Goal: Task Accomplishment & Management: Use online tool/utility

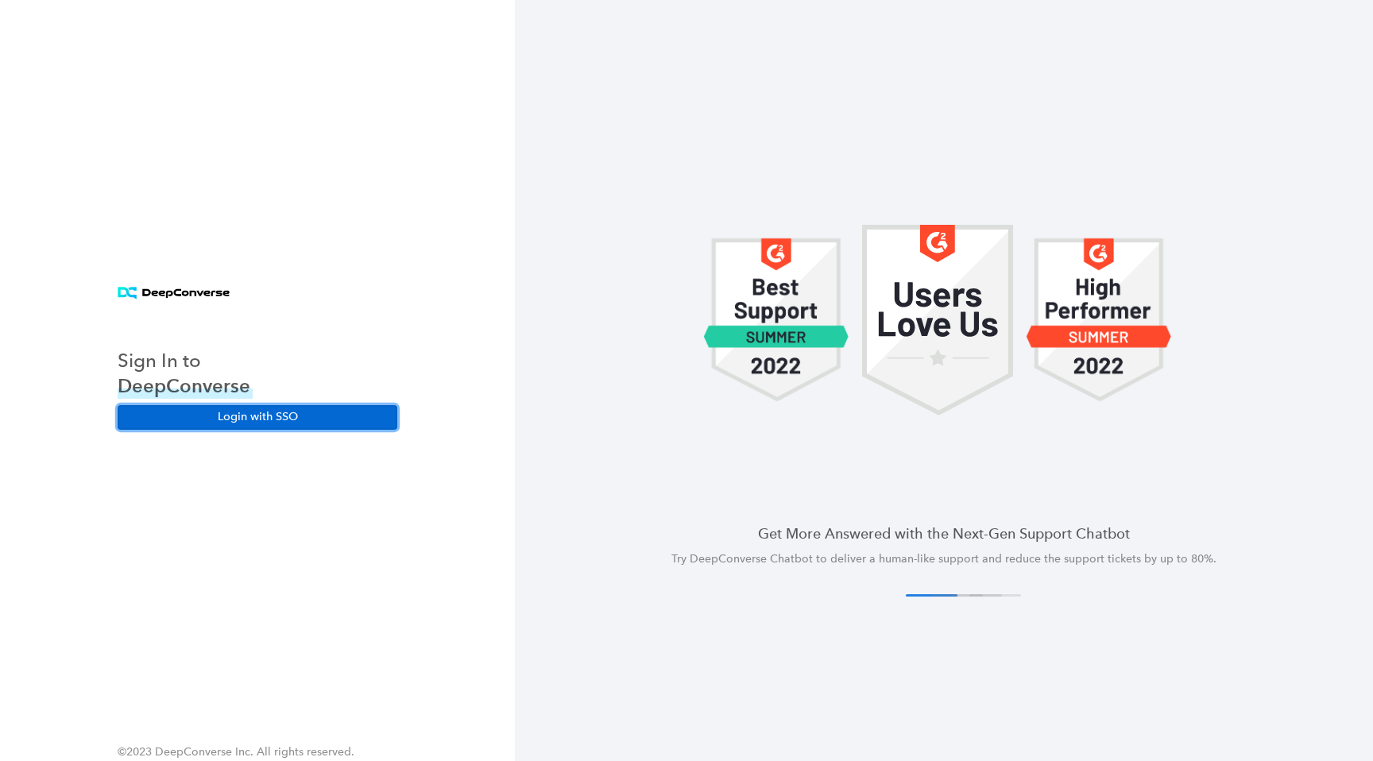
click at [252, 415] on button "Login with SSO" at bounding box center [258, 417] width 280 height 24
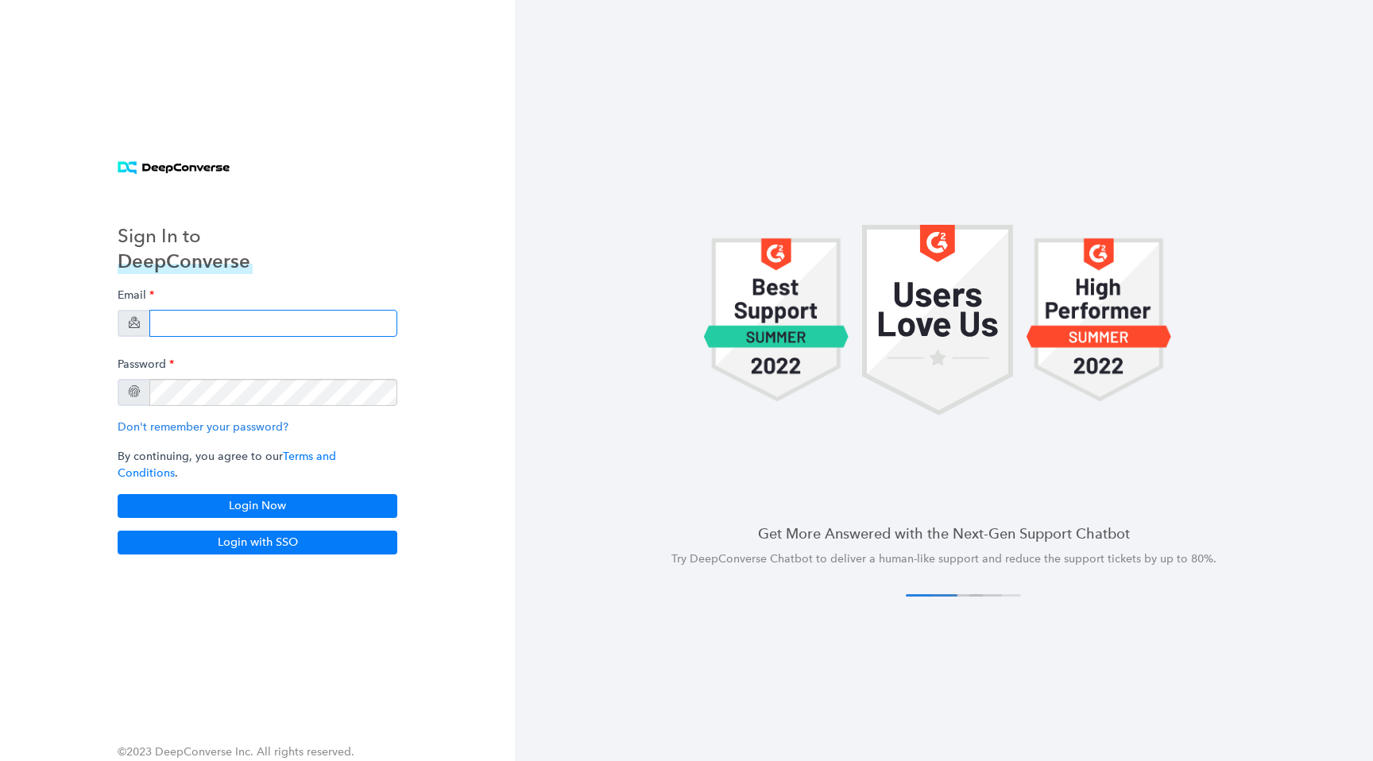
click at [282, 337] on input "email" at bounding box center [273, 323] width 248 height 27
type input "[EMAIL_ADDRESS][DOMAIN_NAME]"
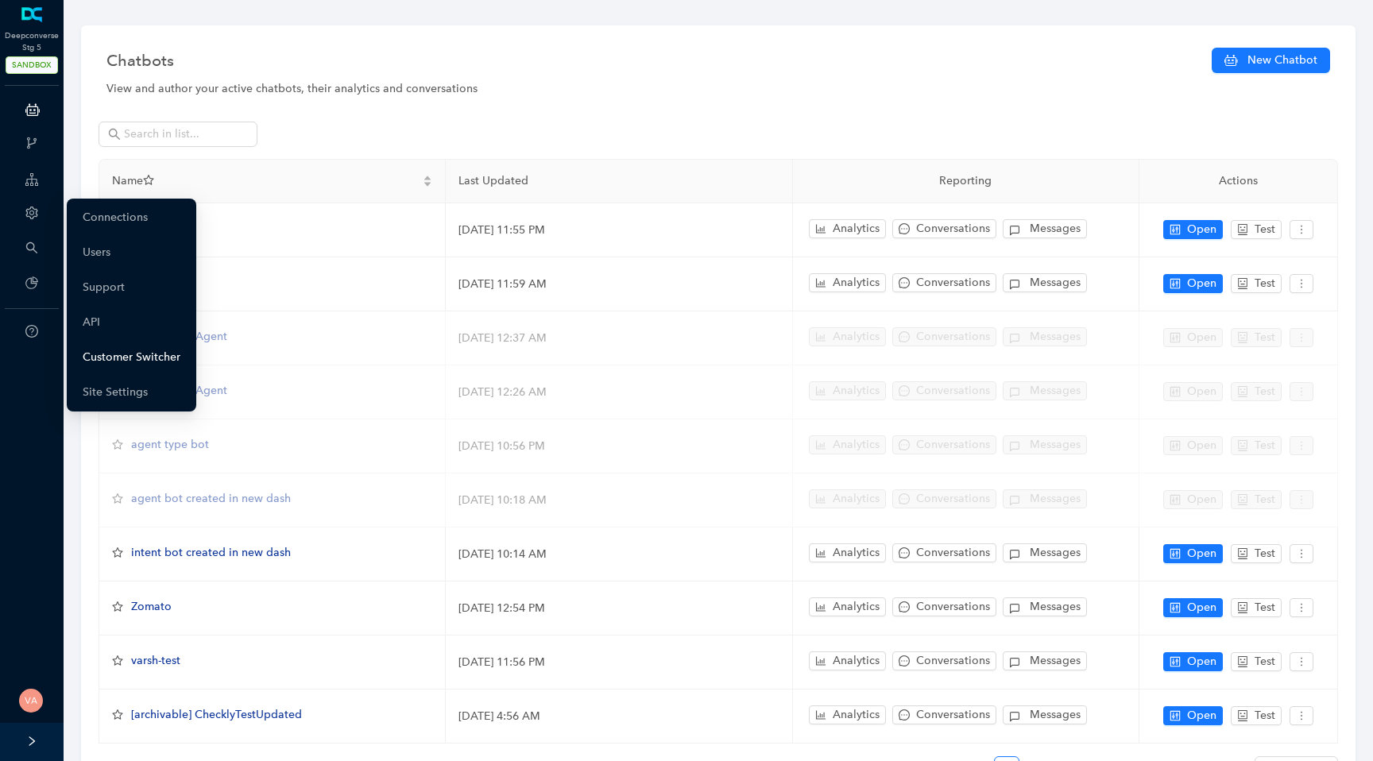
click at [122, 353] on link "Customer Switcher" at bounding box center [132, 358] width 98 height 32
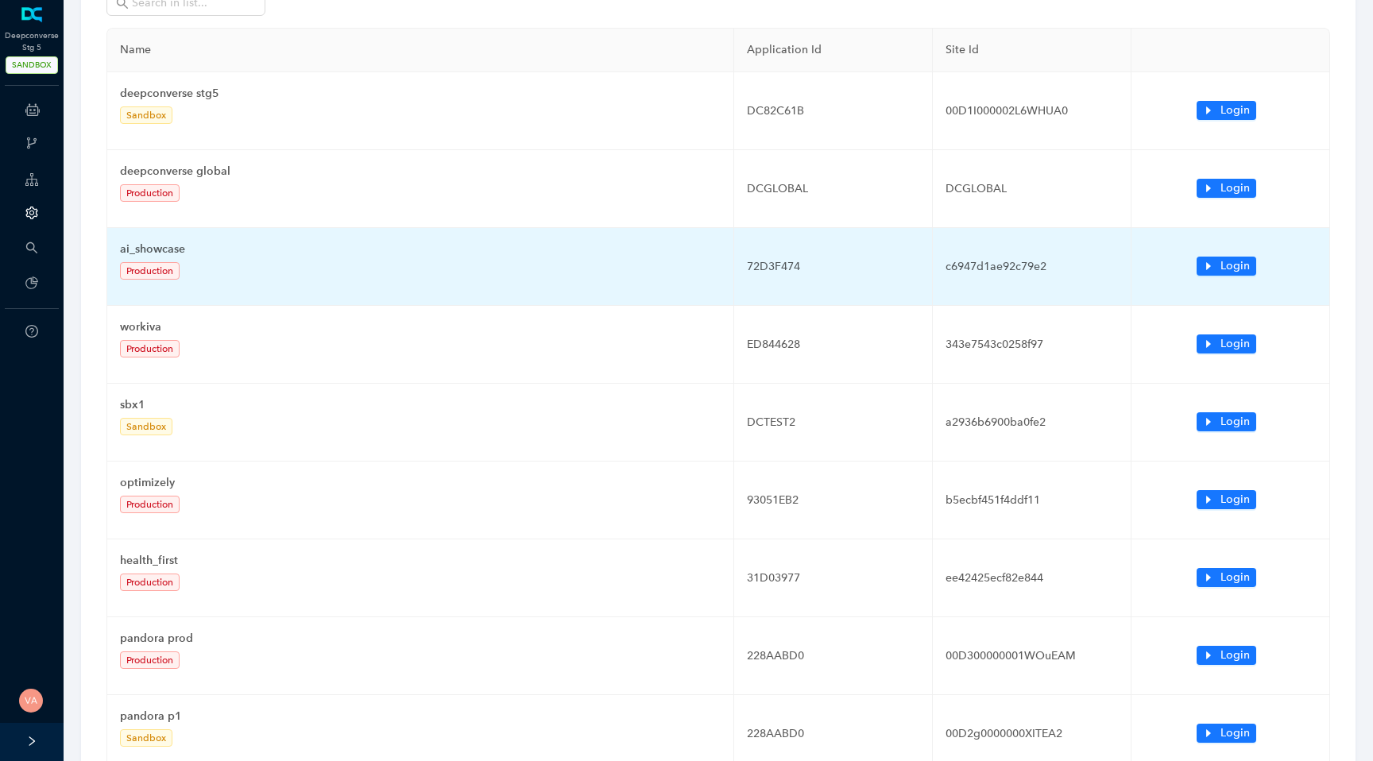
scroll to position [358, 0]
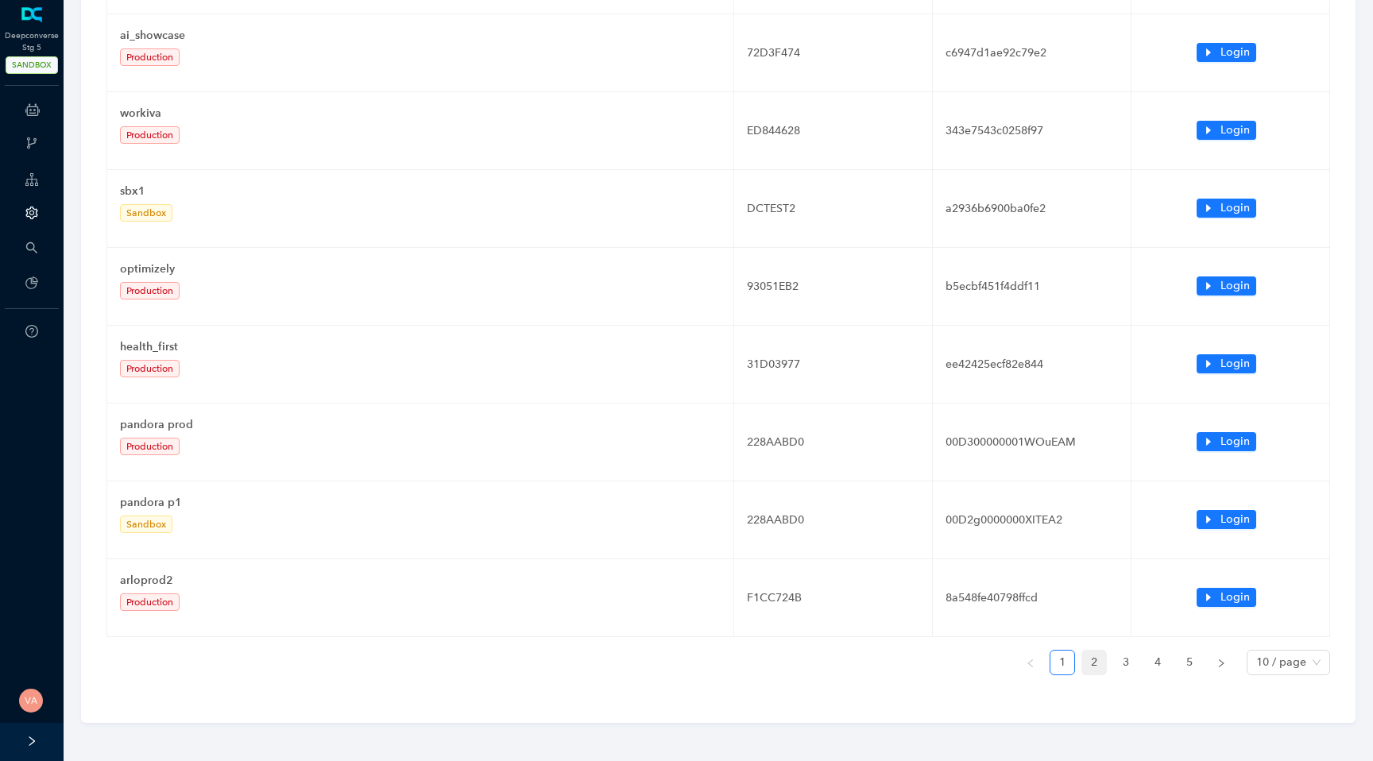
click at [1099, 660] on link "2" at bounding box center [1094, 663] width 24 height 24
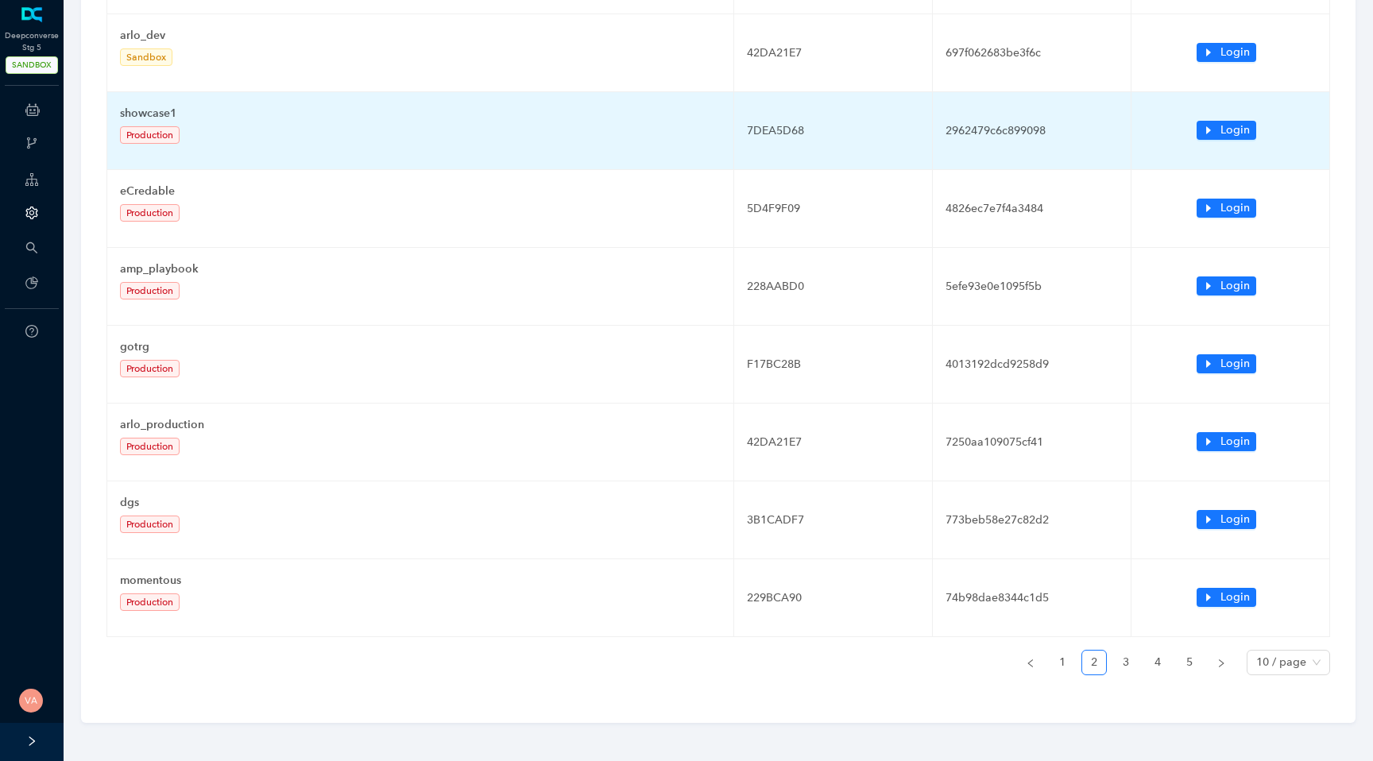
scroll to position [0, 0]
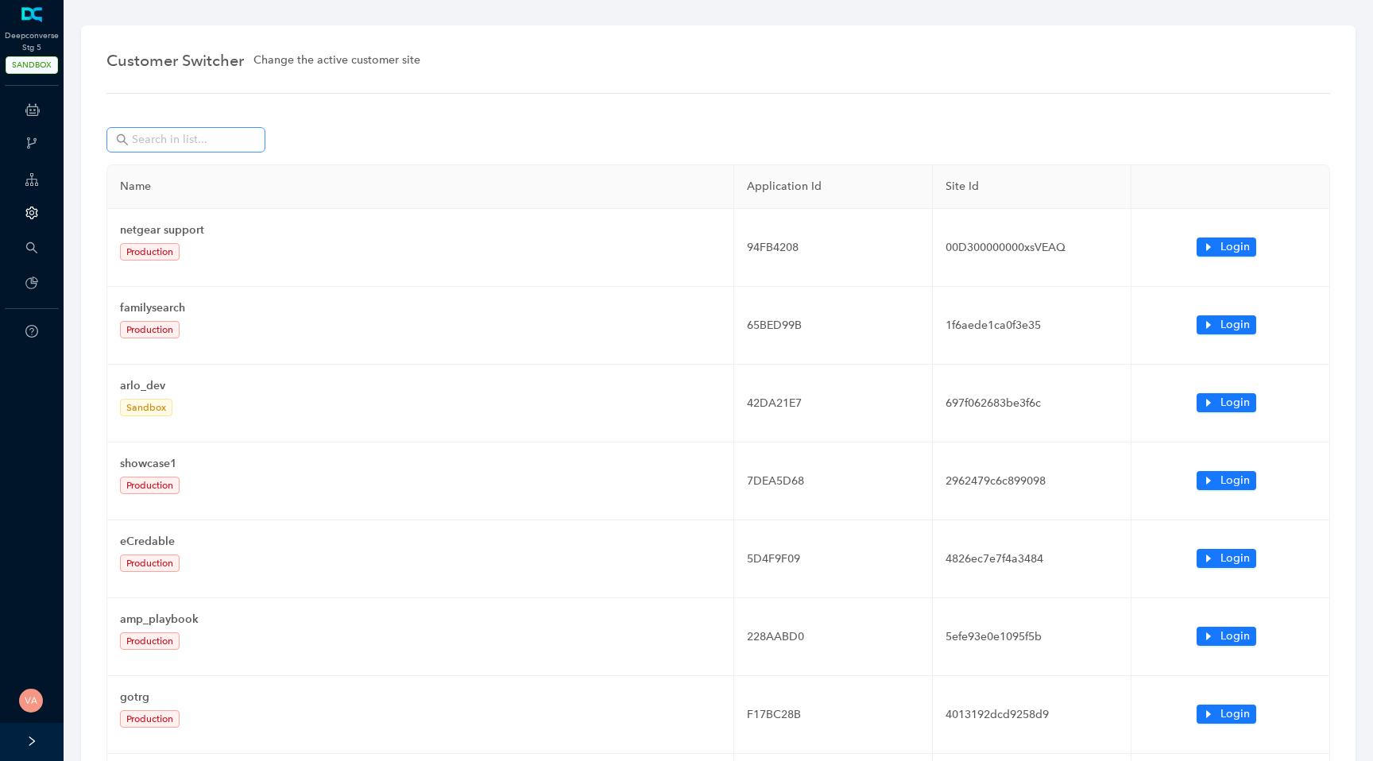
click at [247, 141] on span at bounding box center [251, 139] width 10 height 17
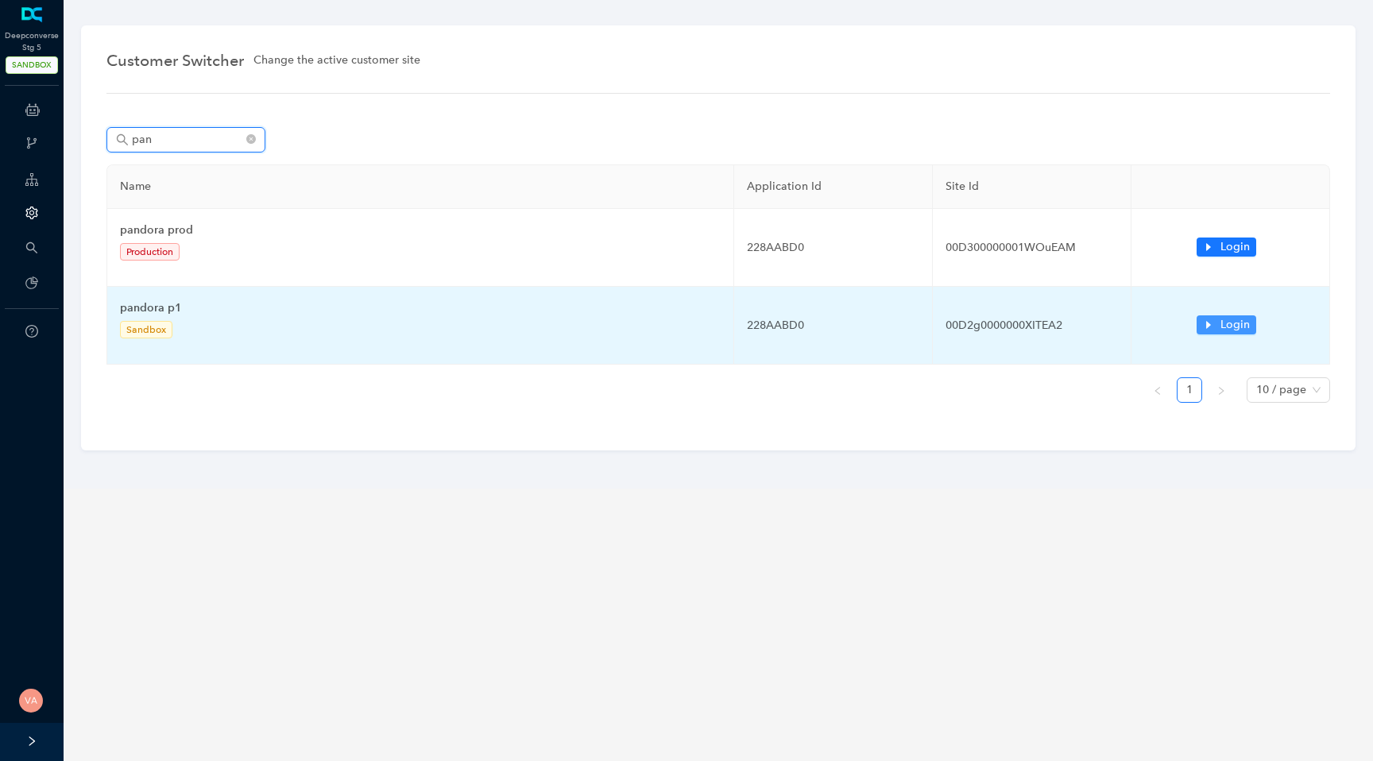
type input "pan"
click at [1247, 327] on span "Login" at bounding box center [1235, 324] width 29 height 17
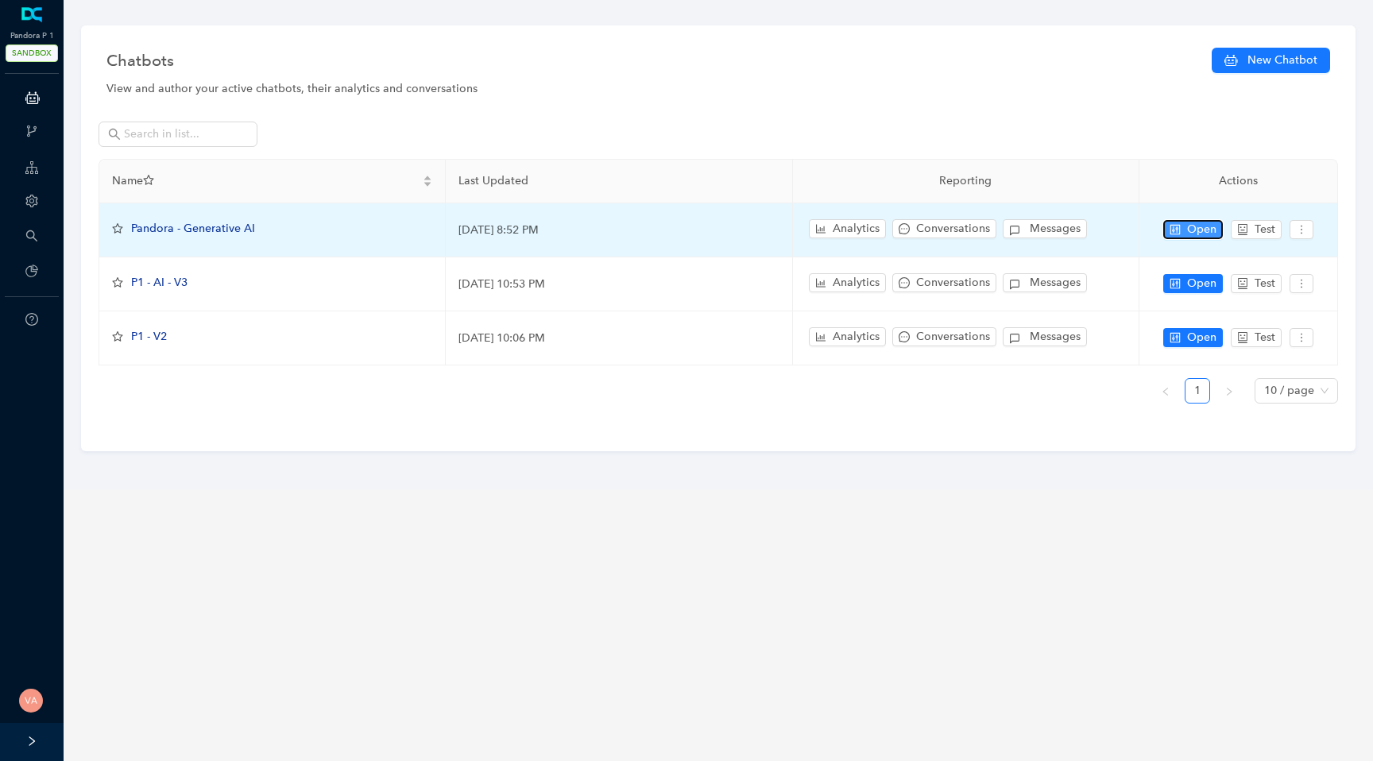
click at [1190, 230] on span "Open" at bounding box center [1201, 229] width 29 height 17
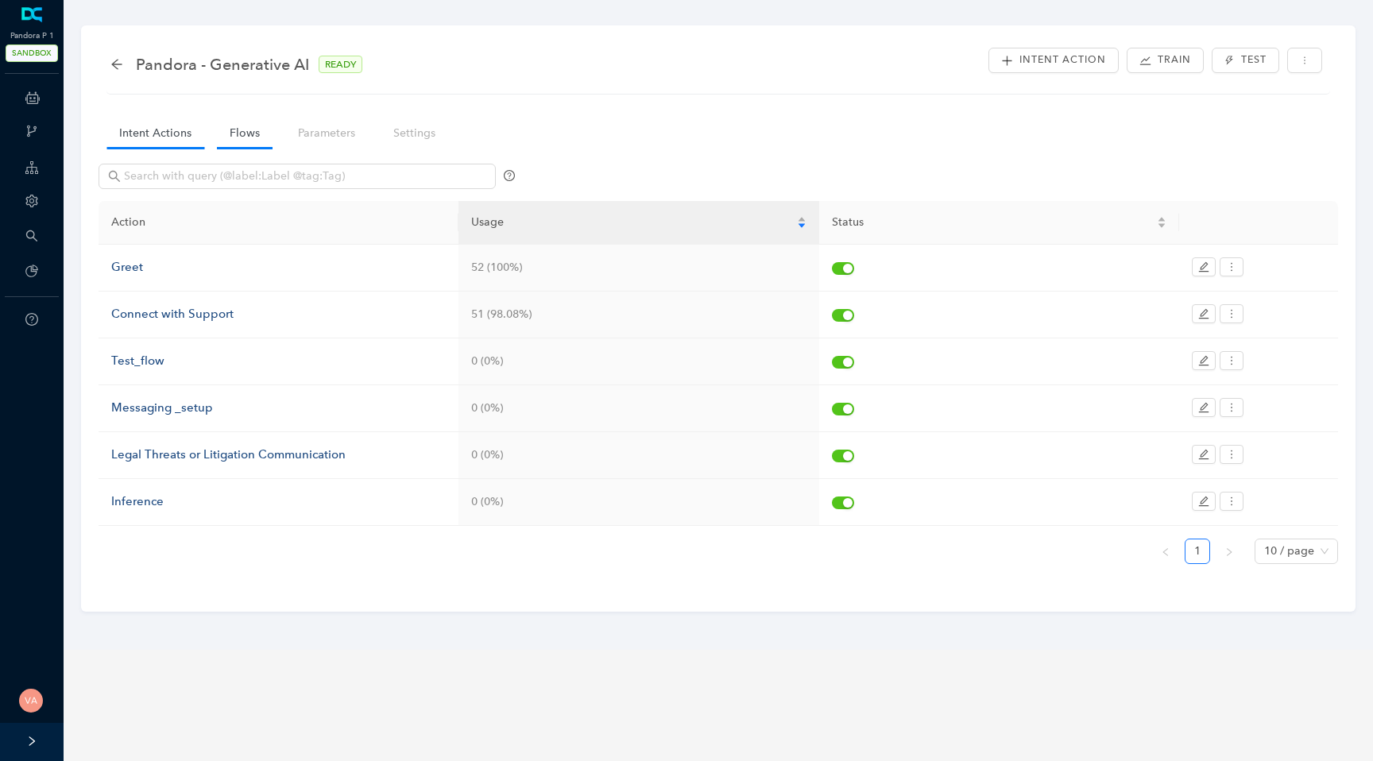
click at [246, 136] on link "Flows" at bounding box center [245, 132] width 56 height 29
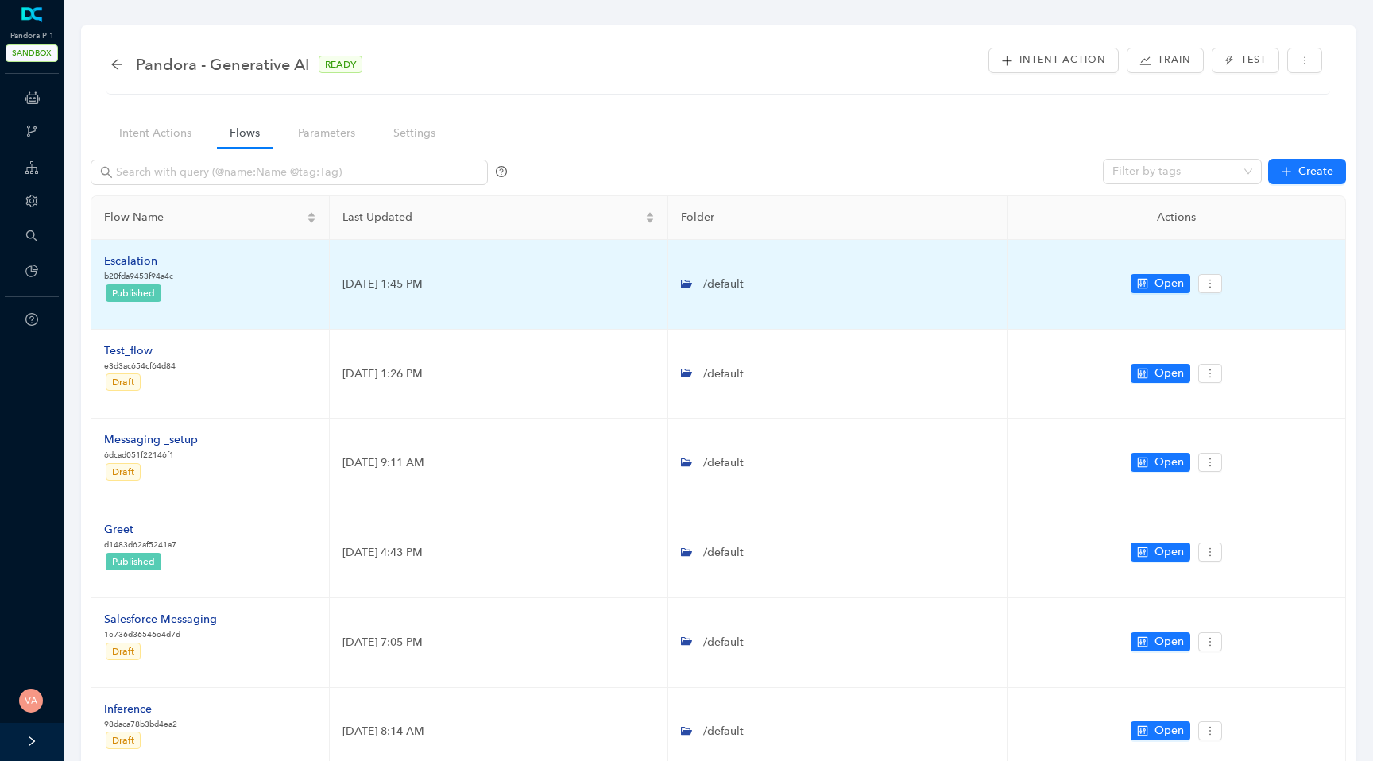
click at [127, 260] on div "Escalation" at bounding box center [138, 261] width 69 height 17
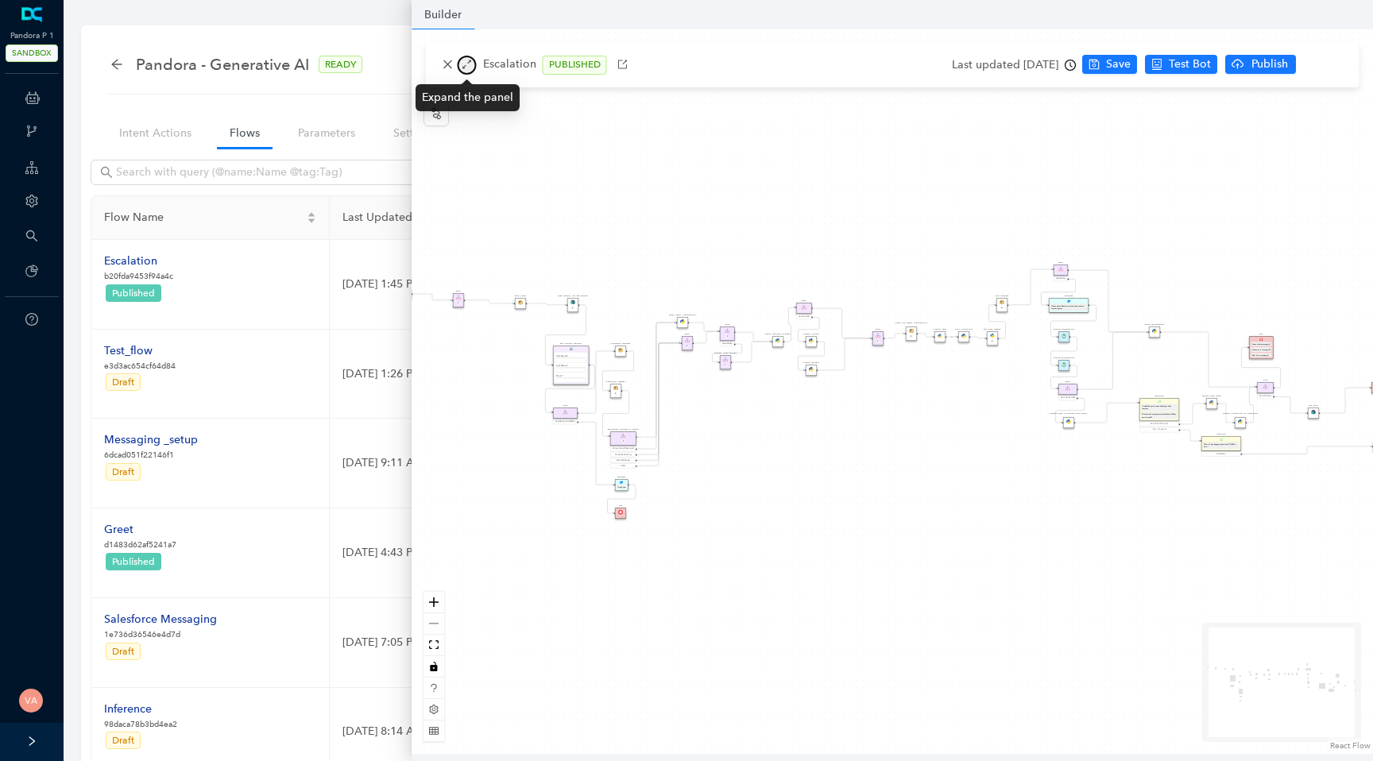
click at [466, 64] on icon "arrows-alt" at bounding box center [467, 64] width 11 height 11
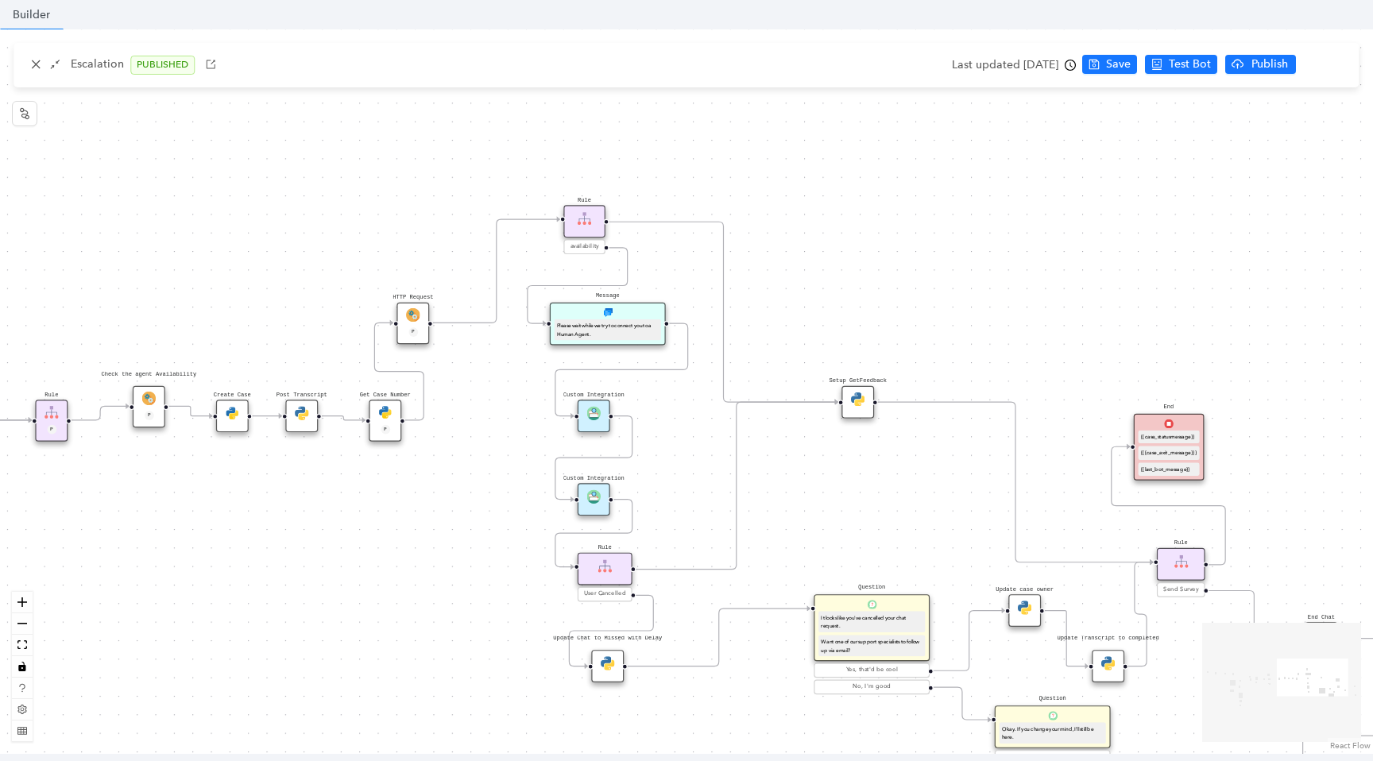
click at [598, 498] on img at bounding box center [594, 496] width 14 height 14
click at [597, 496] on img at bounding box center [594, 496] width 14 height 14
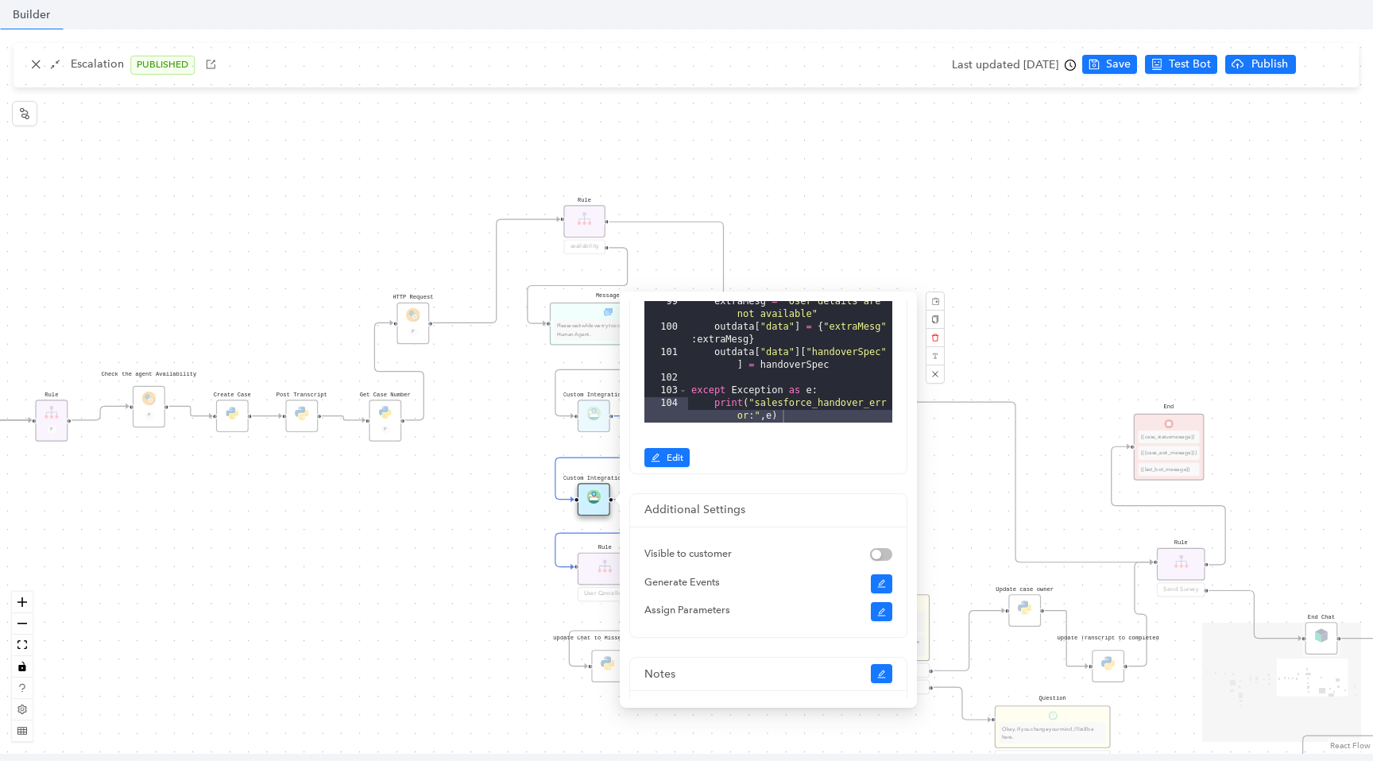
scroll to position [393, 0]
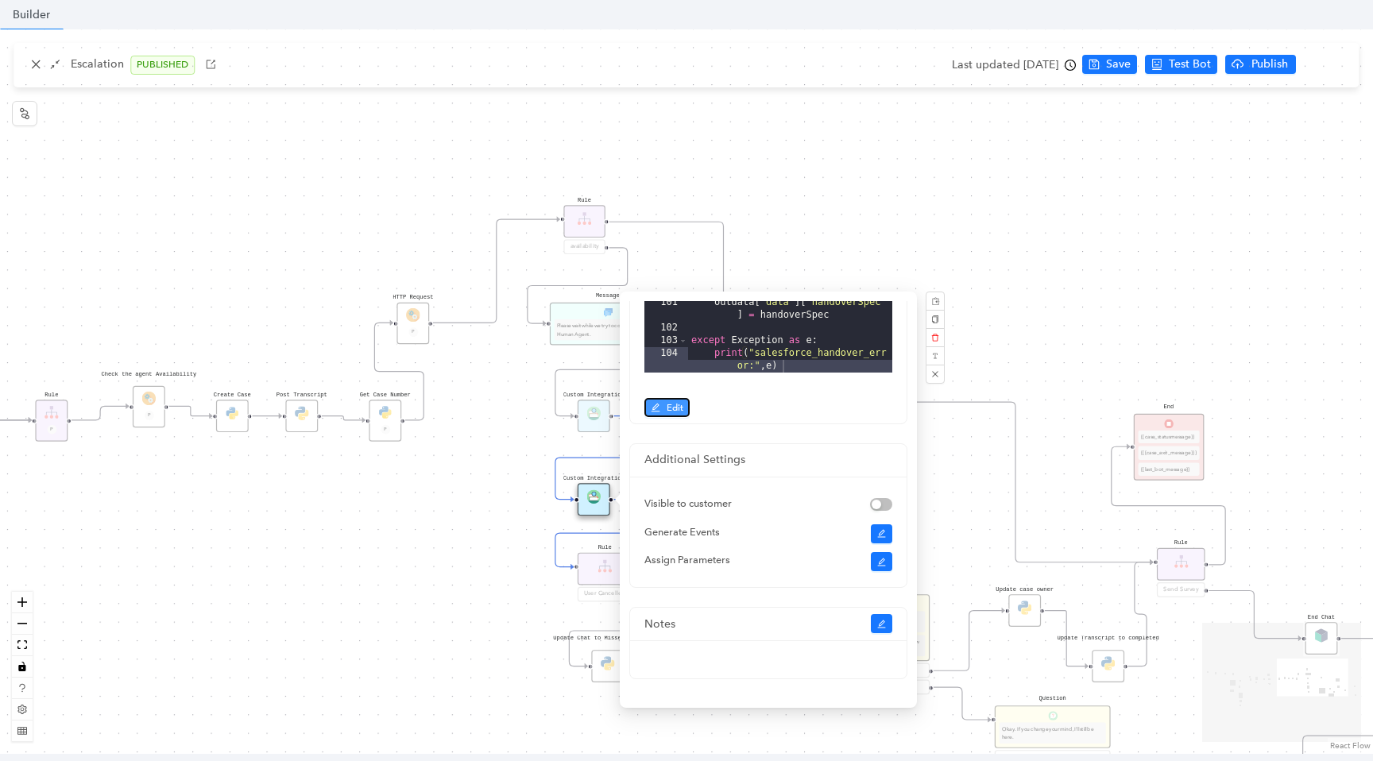
click at [671, 408] on span "Edit" at bounding box center [675, 407] width 17 height 14
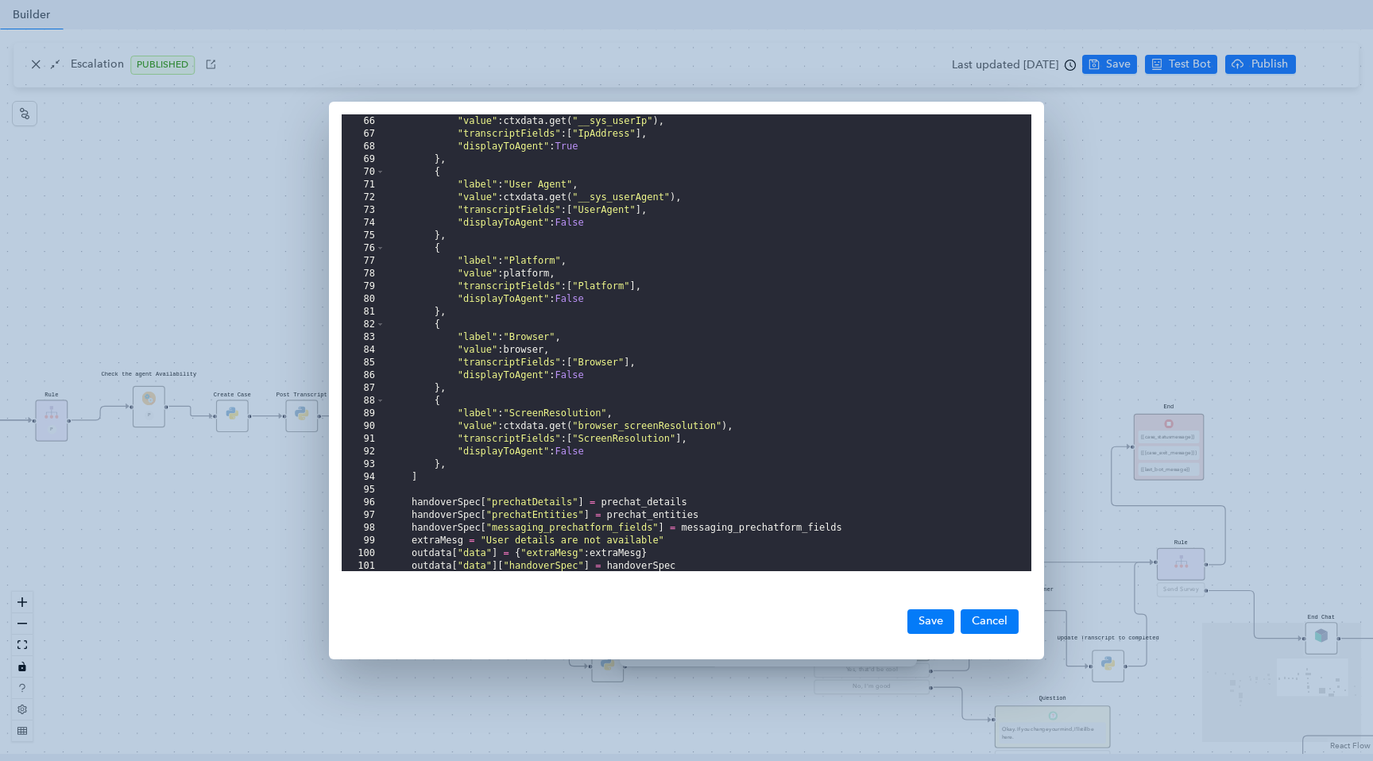
scroll to position [851, 0]
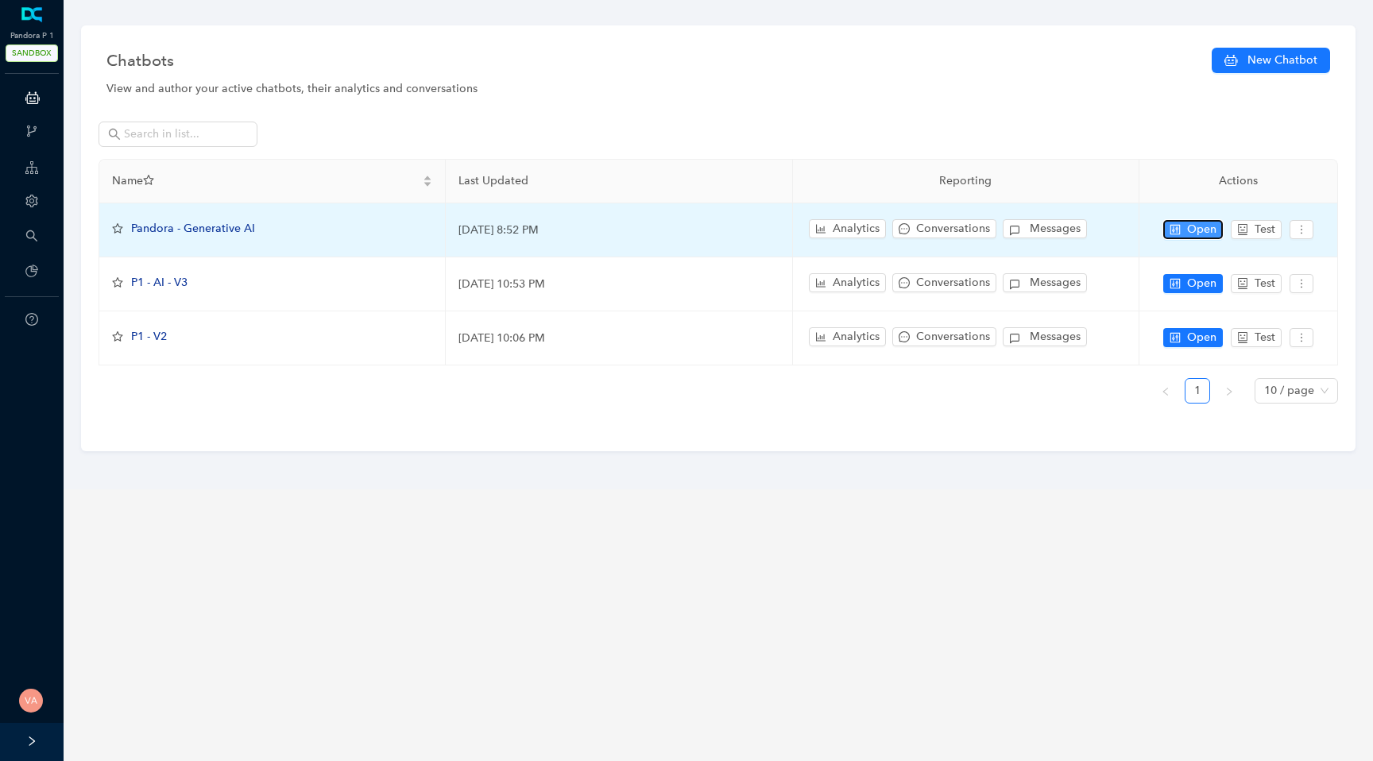
click at [1205, 230] on span "Open" at bounding box center [1201, 229] width 29 height 17
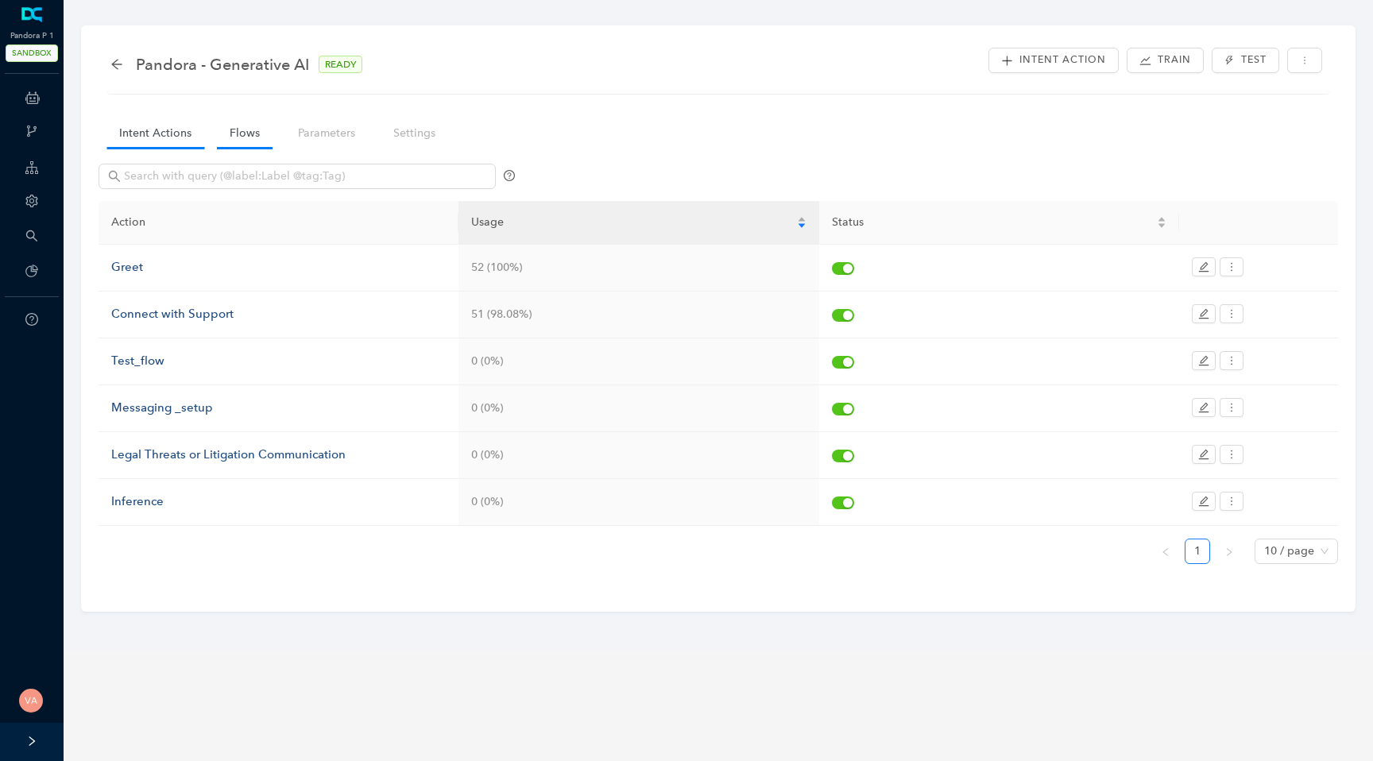
click at [239, 126] on link "Flows" at bounding box center [245, 132] width 56 height 29
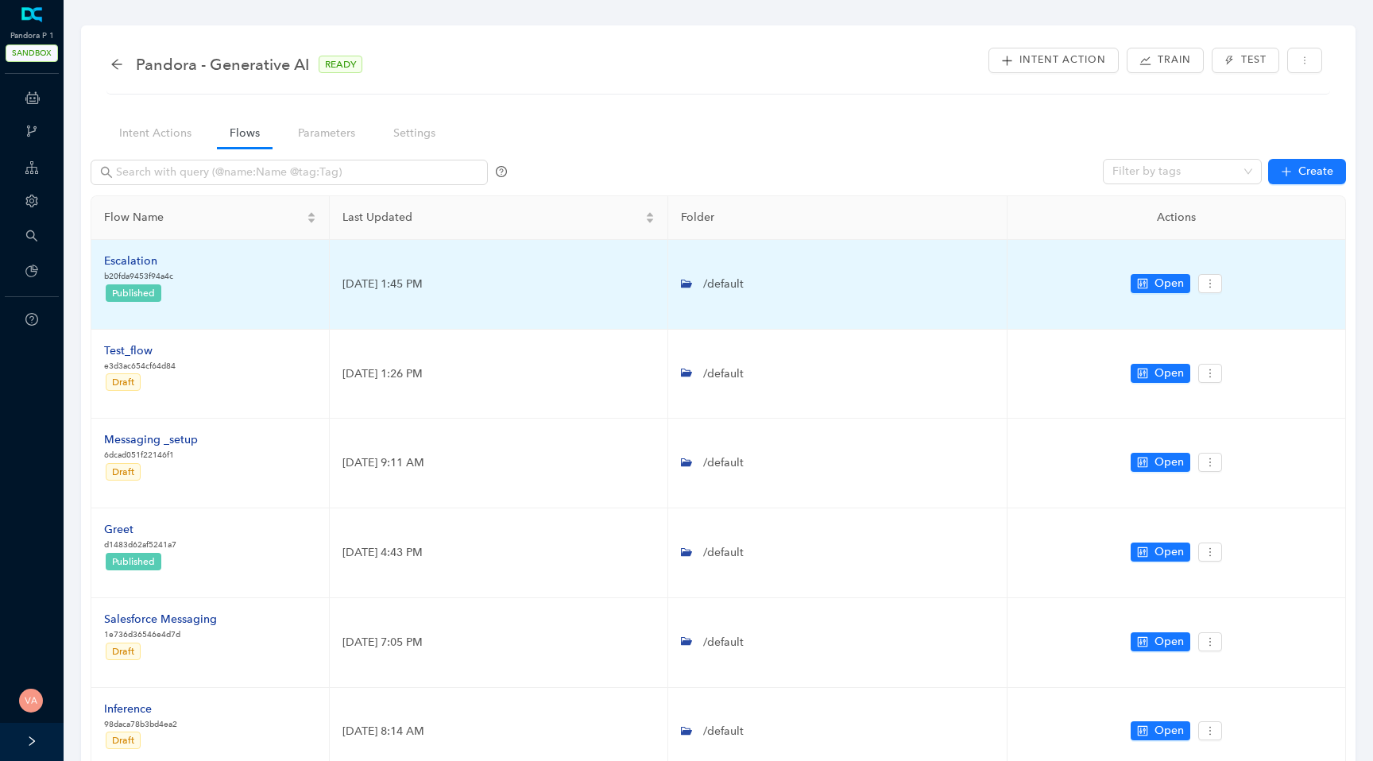
click at [133, 261] on div "Escalation" at bounding box center [138, 261] width 69 height 17
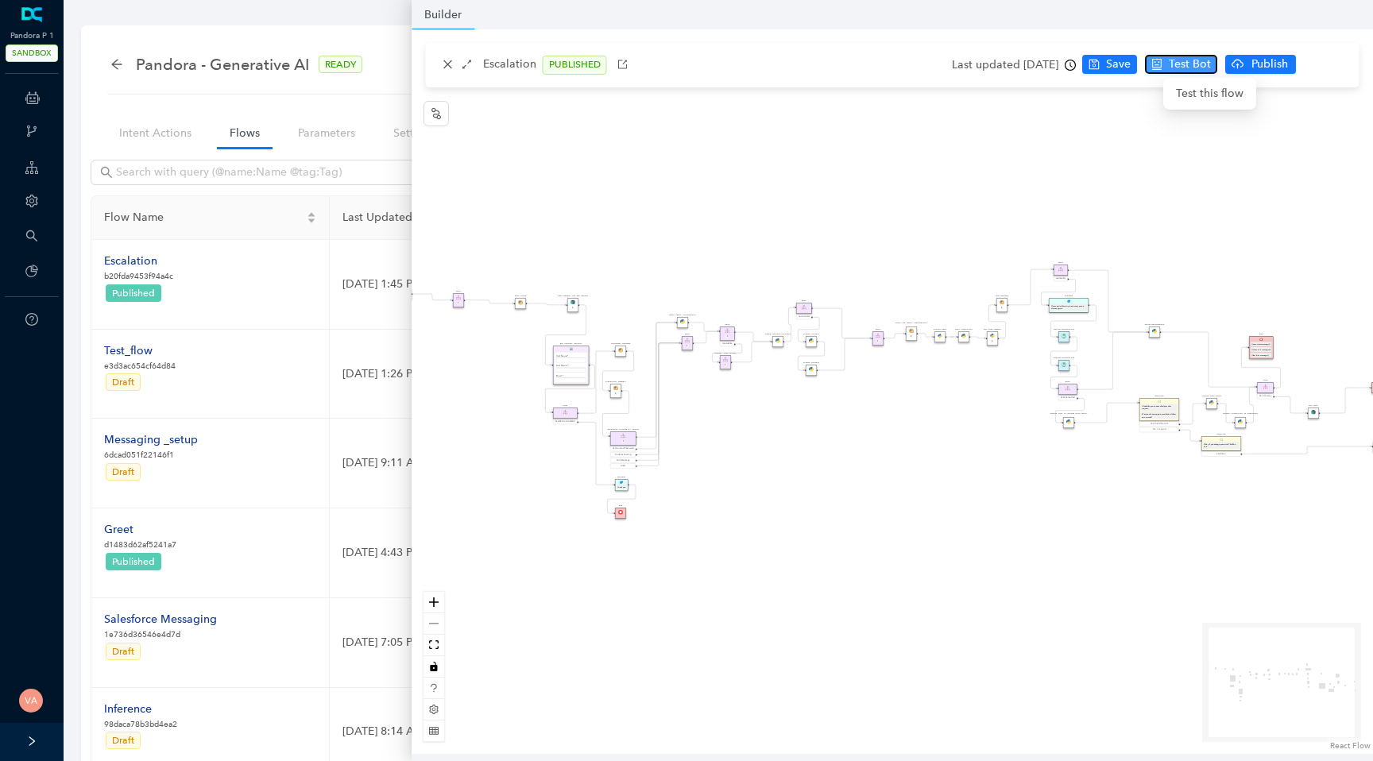
click at [1201, 62] on span "Test Bot" at bounding box center [1190, 64] width 42 height 17
